Goal: Task Accomplishment & Management: Use online tool/utility

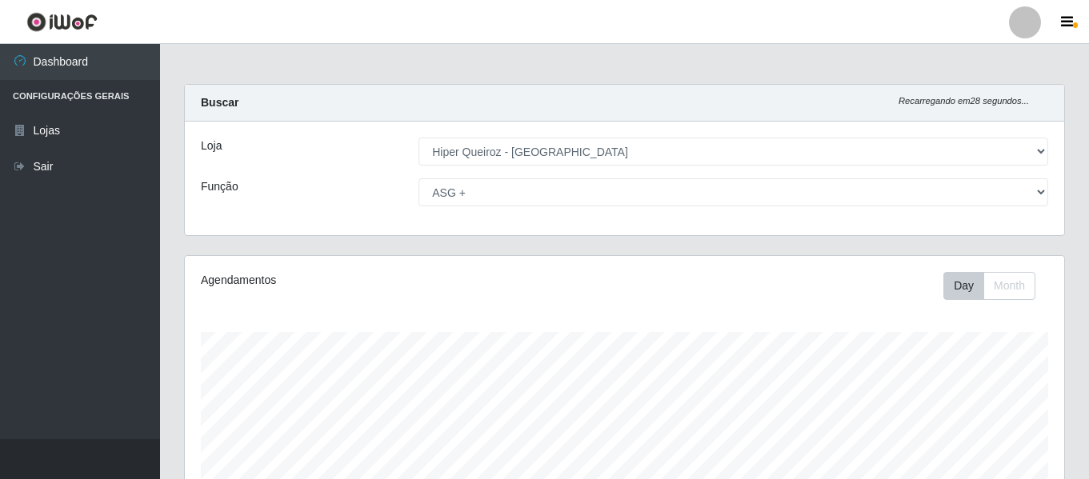
select select "497"
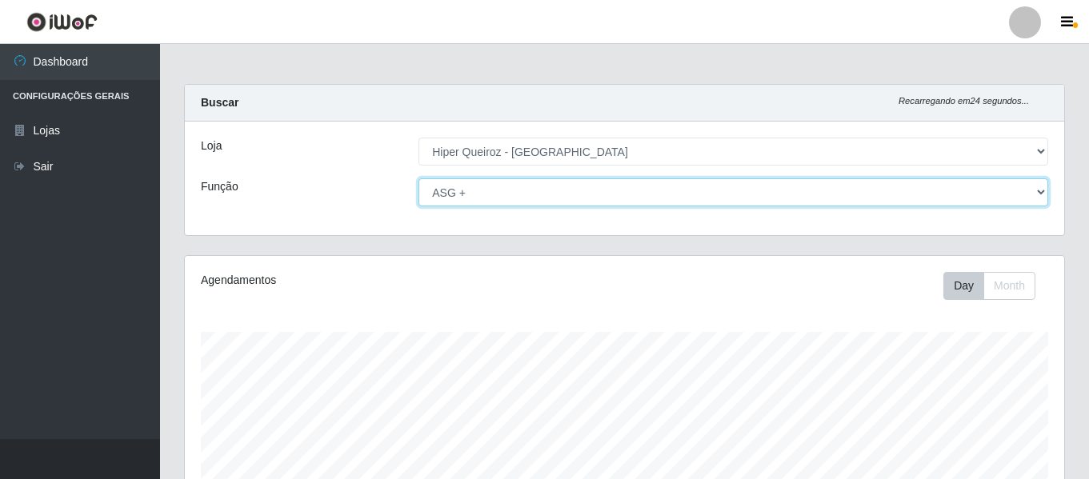
drag, startPoint x: 1039, startPoint y: 191, endPoint x: 1001, endPoint y: 204, distance: 40.5
click at [1039, 191] on select "[Selecione...] ASG ASG + ASG ++ Embalador Embalador + Embalador ++ Repositor Re…" at bounding box center [733, 192] width 630 height 28
select select "[Selecione...]"
click at [418, 178] on select "[Selecione...] ASG ASG + ASG ++ Embalador Embalador + Embalador ++ Repositor Re…" at bounding box center [733, 192] width 630 height 28
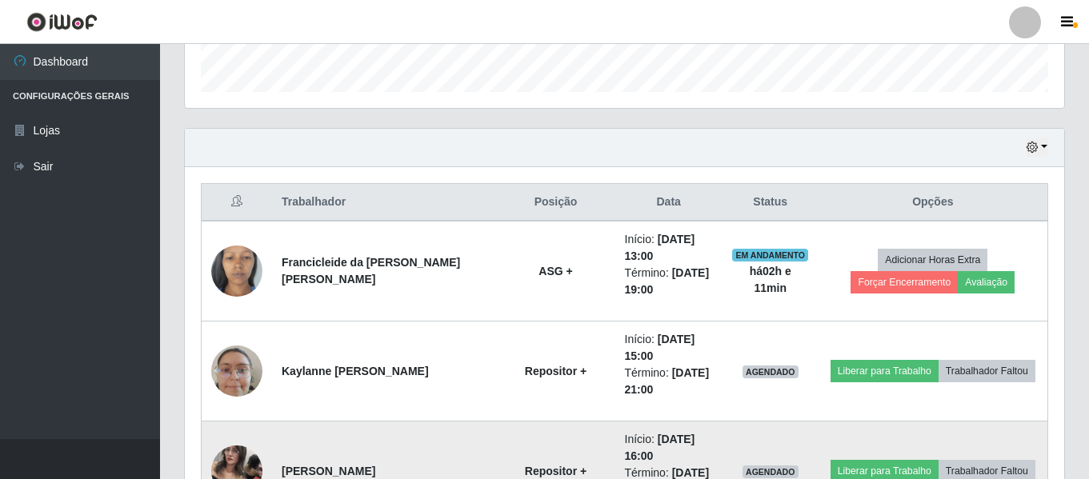
scroll to position [560, 0]
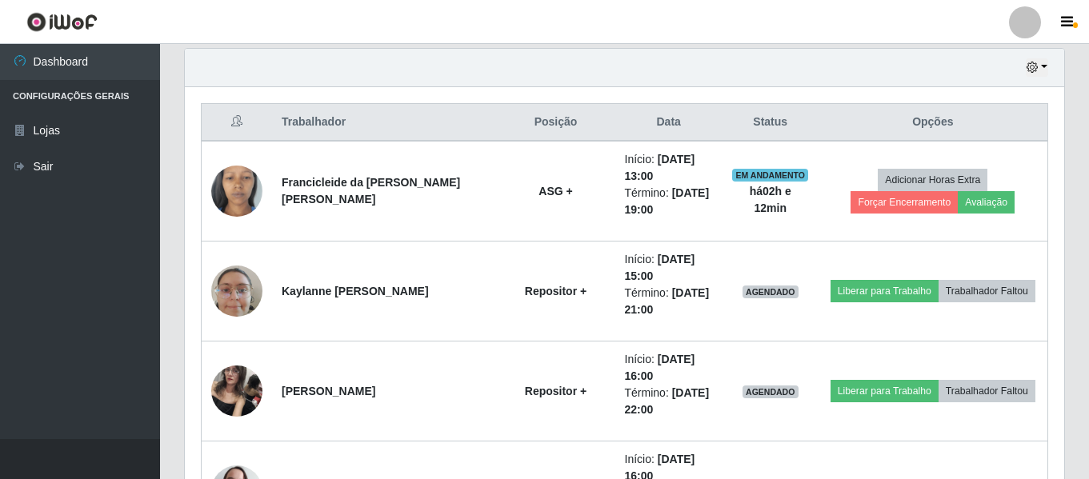
drag, startPoint x: 170, startPoint y: 101, endPoint x: 504, endPoint y: 61, distance: 336.0
click at [504, 61] on div "Hoje 1 dia 3 dias 1 Semana Não encerrados" at bounding box center [624, 68] width 879 height 38
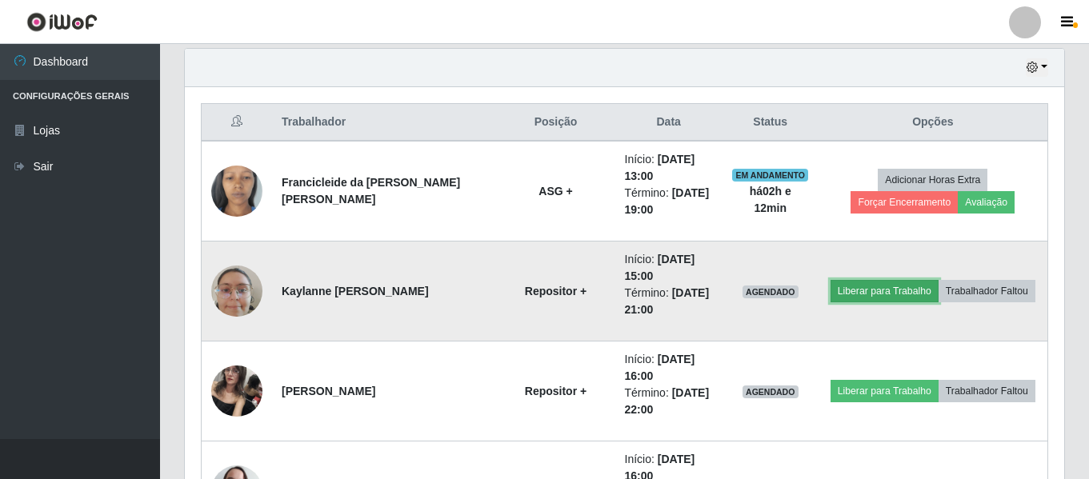
click at [912, 289] on button "Liberar para Trabalho" at bounding box center [884, 291] width 108 height 22
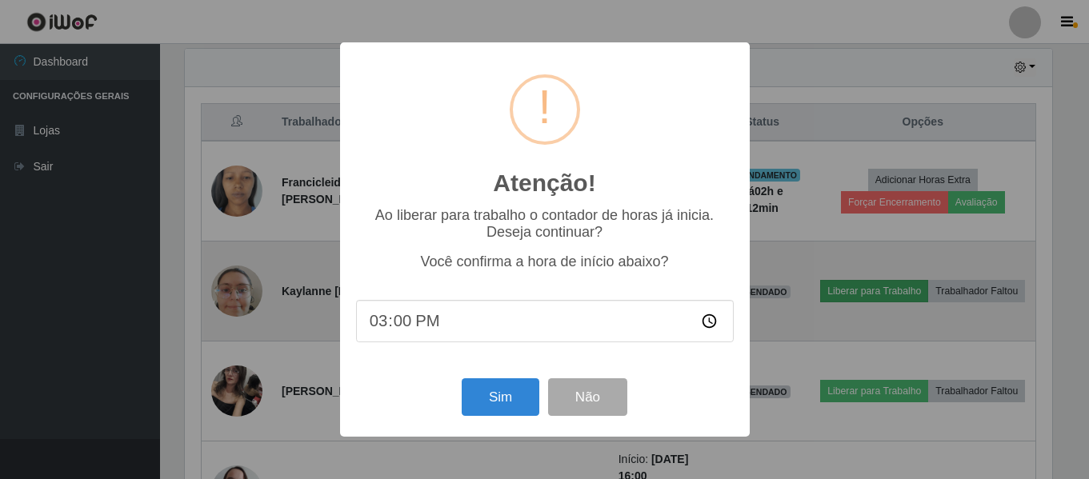
scroll to position [332, 871]
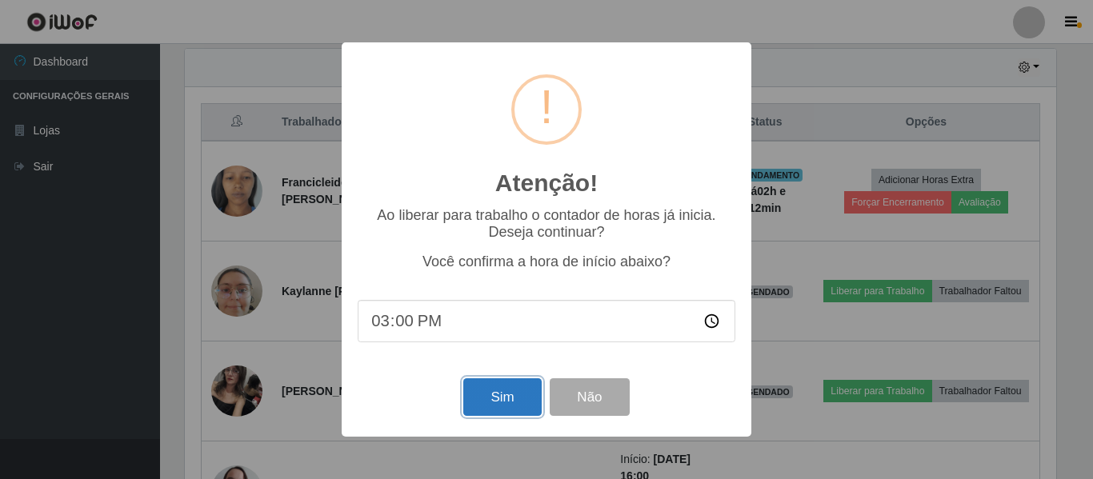
click at [513, 403] on button "Sim" at bounding box center [502, 397] width 78 height 38
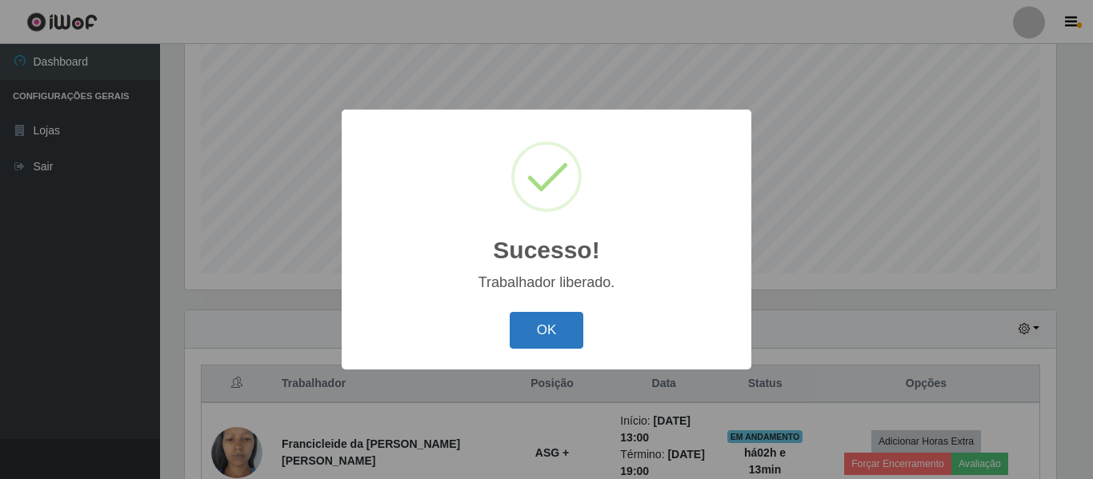
click at [542, 329] on button "OK" at bounding box center [547, 331] width 74 height 38
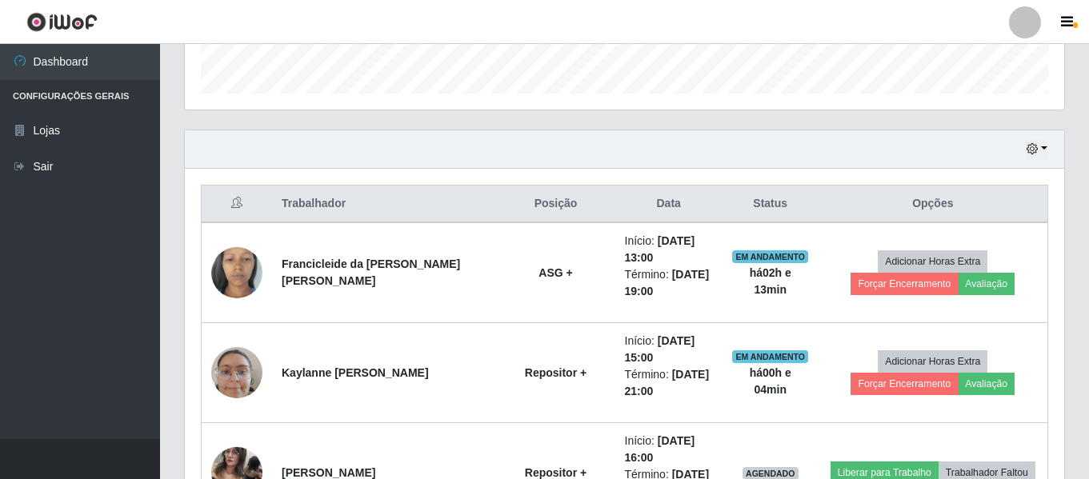
scroll to position [480, 0]
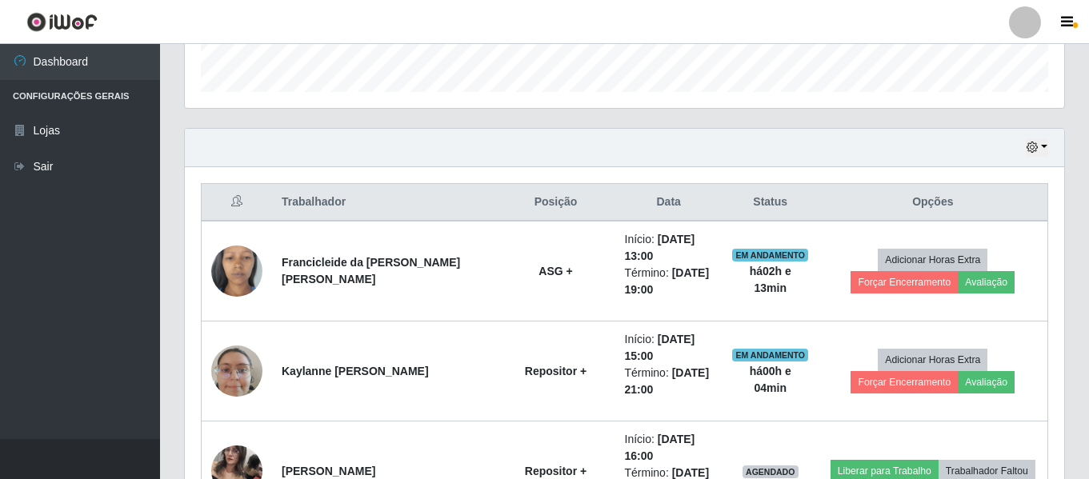
click at [631, 210] on th "Data" at bounding box center [668, 203] width 107 height 38
click at [646, 206] on th "Data" at bounding box center [668, 203] width 107 height 38
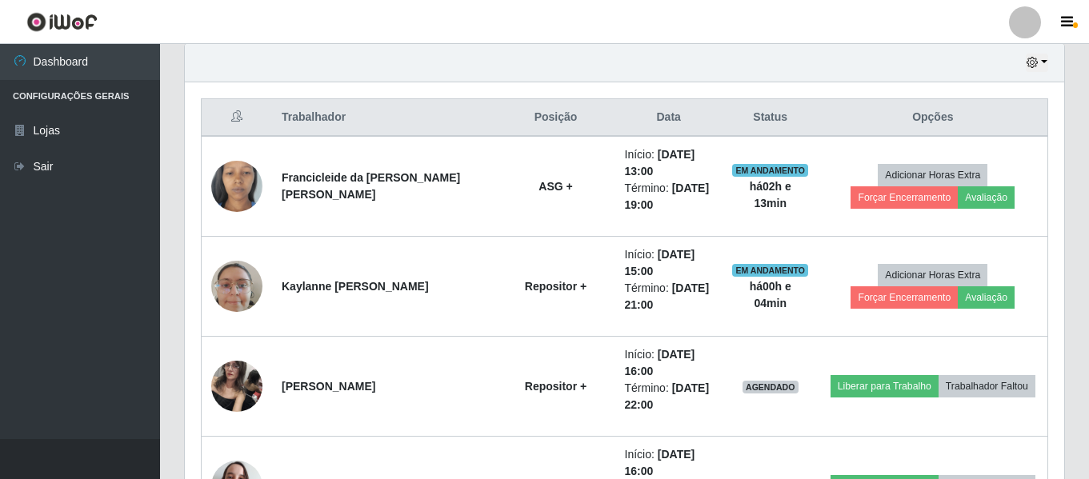
scroll to position [400, 0]
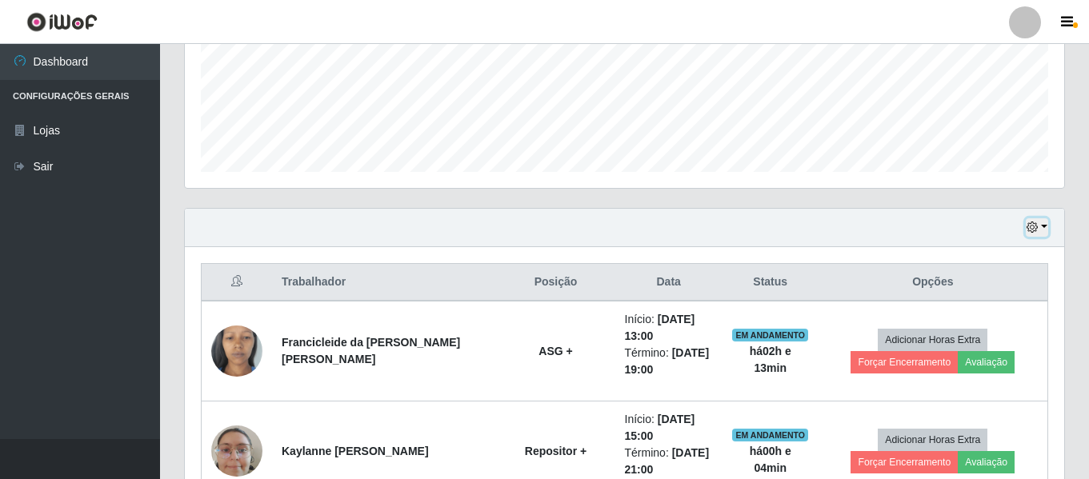
click at [1041, 227] on button "button" at bounding box center [1037, 227] width 22 height 18
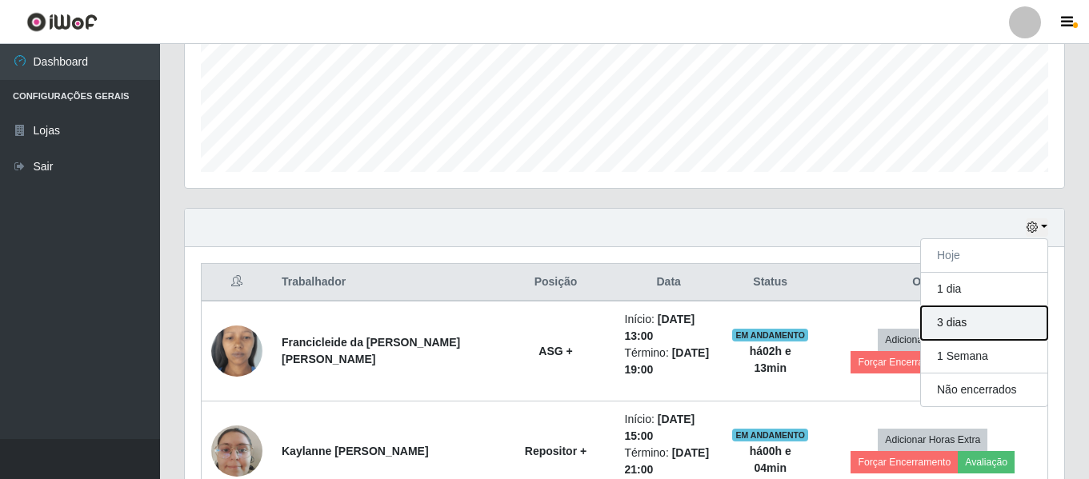
click at [998, 330] on button "3 dias" at bounding box center [984, 323] width 126 height 34
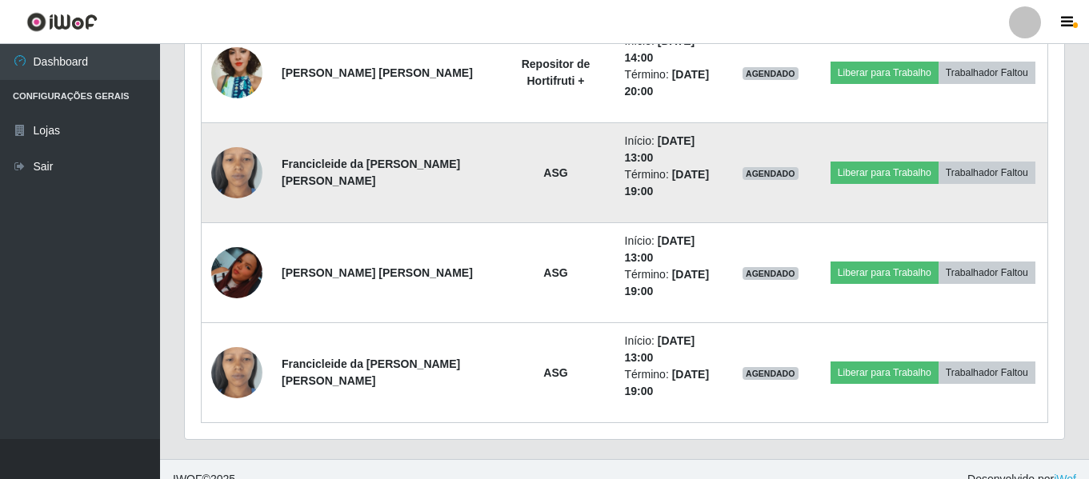
scroll to position [1680, 0]
